Goal: Transaction & Acquisition: Purchase product/service

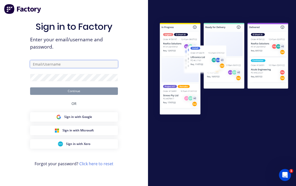
click at [93, 66] on input "text" at bounding box center [74, 64] width 88 height 8
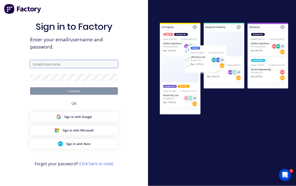
type input "[EMAIL_ADDRESS][DOMAIN_NAME]"
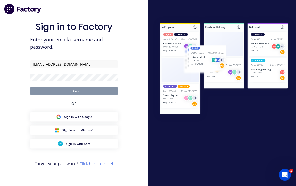
click at [74, 94] on button "Continue" at bounding box center [74, 91] width 88 height 8
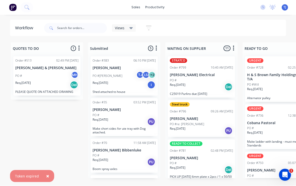
scroll to position [0, 0]
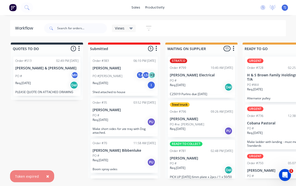
click at [44, 176] on button "×" at bounding box center [47, 176] width 13 height 12
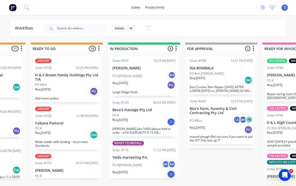
scroll to position [0, 212]
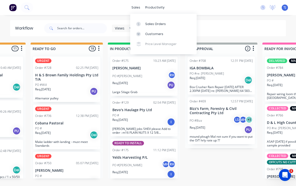
click at [159, 25] on div "Sales Orders" at bounding box center [155, 24] width 21 height 5
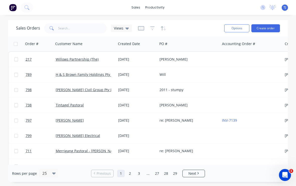
click at [93, 76] on link "H & S Brown Family Holdings Pty Ltd T/A" at bounding box center [89, 74] width 67 height 5
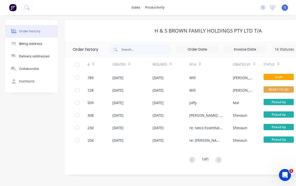
click at [163, 77] on div "[DATE]" at bounding box center [157, 77] width 11 height 5
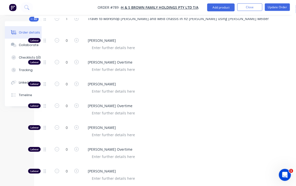
scroll to position [227, 26]
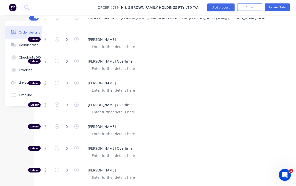
click at [77, 125] on icon "button" at bounding box center [76, 127] width 5 height 5
type input "1"
click at [279, 5] on button "Update Order" at bounding box center [277, 8] width 25 height 8
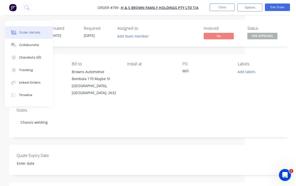
scroll to position [0, 51]
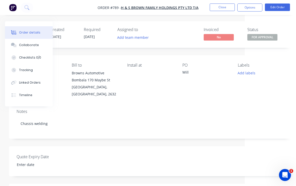
click at [229, 7] on button "Close" at bounding box center [222, 8] width 25 height 8
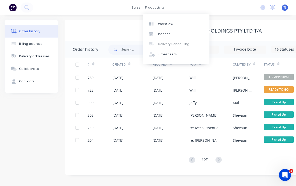
click at [171, 23] on div "Workflow" at bounding box center [165, 24] width 15 height 5
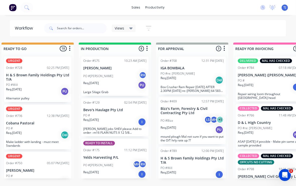
scroll to position [0, 241]
click at [197, 164] on div "Order #789 12:00 PM [DATE] H & S Brown Family Holdings Pty Ltd T/A PO #Will Req…" at bounding box center [191, 166] width 67 height 39
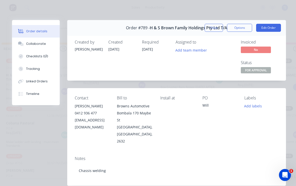
scroll to position [0, 0]
click at [216, 26] on button "Close" at bounding box center [214, 28] width 18 height 8
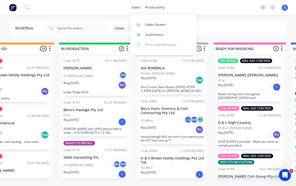
click at [161, 24] on div "Sales Orders" at bounding box center [155, 25] width 21 height 5
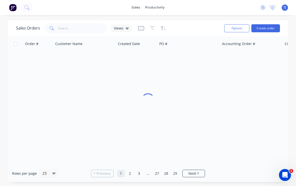
scroll to position [1, 0]
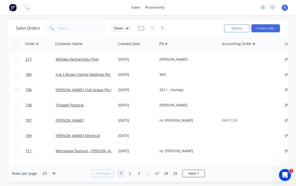
click at [87, 61] on link "Willows Partnership (The)" at bounding box center [77, 59] width 43 height 5
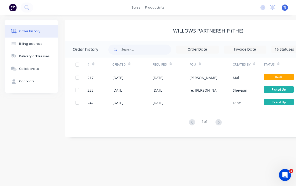
click at [163, 77] on div "[DATE]" at bounding box center [157, 77] width 11 height 5
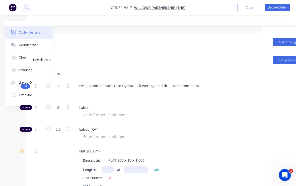
scroll to position [145, 53]
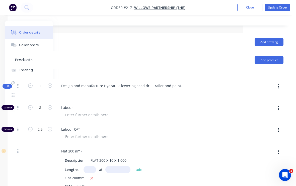
click at [279, 86] on button "button" at bounding box center [278, 86] width 12 height 9
click at [268, 96] on div "Add product to kit" at bounding box center [260, 99] width 39 height 7
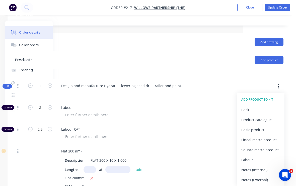
click at [265, 117] on div "Product catalogue" at bounding box center [260, 119] width 39 height 7
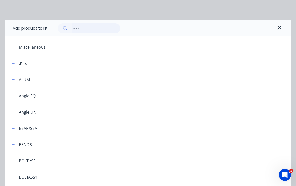
click at [88, 30] on input "text" at bounding box center [96, 28] width 49 height 10
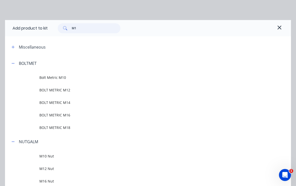
type input "M16"
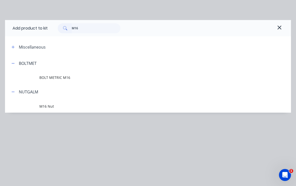
click at [60, 76] on span "BOLT METRIC M16" at bounding box center [139, 77] width 201 height 5
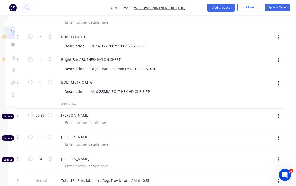
scroll to position [1476, 53]
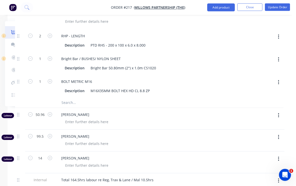
click at [49, 82] on icon "button" at bounding box center [50, 81] width 5 height 5
click at [49, 83] on icon "button" at bounding box center [50, 81] width 5 height 5
click at [49, 81] on icon "button" at bounding box center [50, 81] width 5 height 5
type input "4"
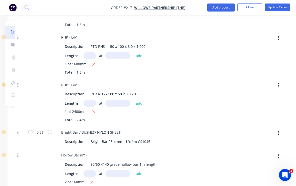
scroll to position [606, 53]
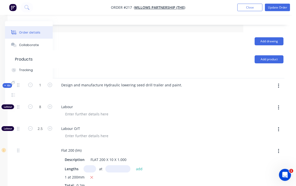
click at [276, 85] on button "button" at bounding box center [278, 86] width 12 height 9
click at [270, 99] on div "Add product to kit" at bounding box center [260, 98] width 39 height 7
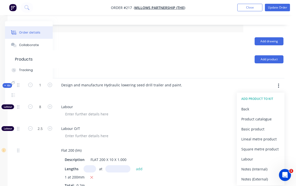
click at [264, 117] on div "Product catalogue" at bounding box center [260, 119] width 39 height 7
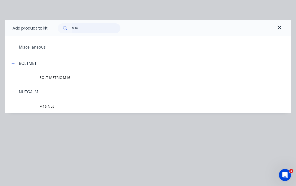
click at [87, 28] on input "M16" at bounding box center [96, 28] width 49 height 10
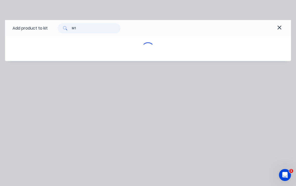
type input "M"
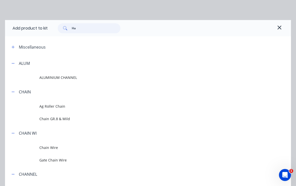
type input "H"
type input "Wash"
click at [64, 120] on span "Washer HARDENED" at bounding box center [139, 118] width 201 height 5
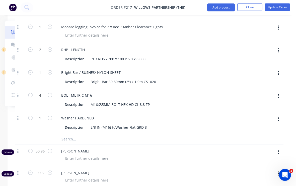
scroll to position [1476, 53]
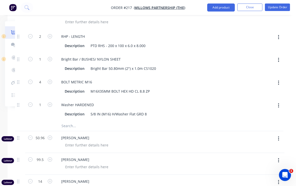
click at [52, 105] on icon "button" at bounding box center [50, 105] width 5 height 5
click at [49, 106] on icon "button" at bounding box center [50, 105] width 5 height 5
type input "4"
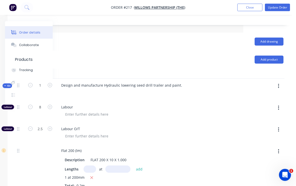
scroll to position [144, 53]
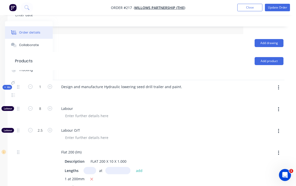
click at [280, 85] on button "button" at bounding box center [278, 87] width 12 height 9
click at [266, 99] on div "Add product to kit" at bounding box center [260, 100] width 39 height 7
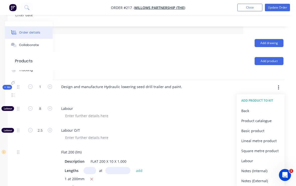
click at [268, 119] on div "Product catalogue" at bounding box center [260, 120] width 39 height 7
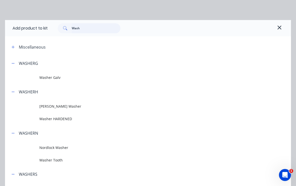
click at [86, 29] on input "Wash" at bounding box center [96, 28] width 49 height 10
type input "W"
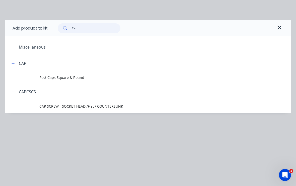
type input "Cap s"
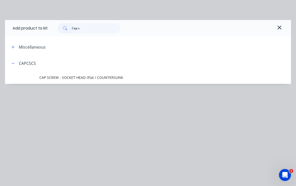
click at [109, 78] on span "CAP SCREW - SOCKET HEAD /Flat / COUNTERSUNK" at bounding box center [139, 77] width 201 height 5
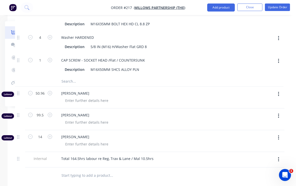
scroll to position [1539, 53]
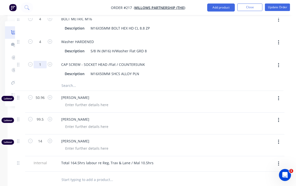
click at [46, 66] on input "1" at bounding box center [40, 65] width 13 height 8
click at [51, 66] on button "button" at bounding box center [50, 63] width 7 height 5
click at [53, 63] on button "button" at bounding box center [50, 63] width 7 height 5
click at [49, 66] on icon "button" at bounding box center [50, 64] width 5 height 5
type input "4"
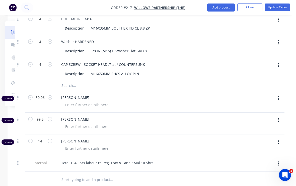
click at [51, 41] on icon "button" at bounding box center [50, 41] width 5 height 5
click at [51, 40] on icon "button" at bounding box center [50, 41] width 5 height 5
click at [52, 41] on icon "button" at bounding box center [50, 41] width 5 height 5
type input "8"
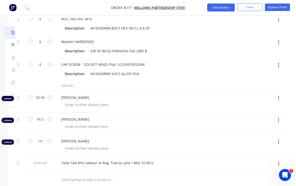
click at [280, 6] on button "Update Order" at bounding box center [277, 8] width 25 height 8
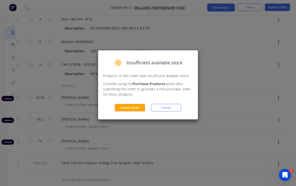
click at [133, 108] on button "Submit Order" at bounding box center [130, 108] width 30 height 8
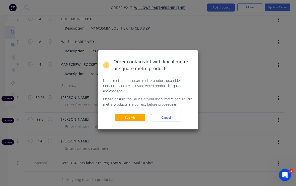
click at [133, 116] on button "Submit" at bounding box center [130, 118] width 30 height 8
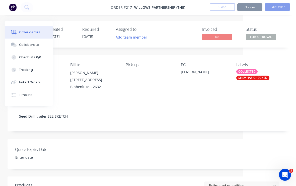
scroll to position [0, 53]
click at [227, 7] on button "Close" at bounding box center [222, 8] width 25 height 8
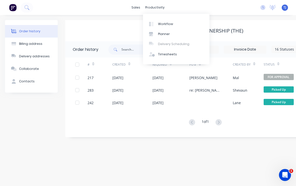
click at [170, 21] on link "Workflow" at bounding box center [176, 24] width 66 height 10
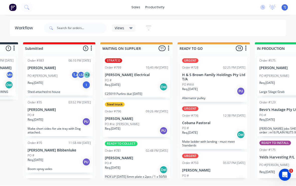
scroll to position [0, 65]
